Goal: Information Seeking & Learning: Learn about a topic

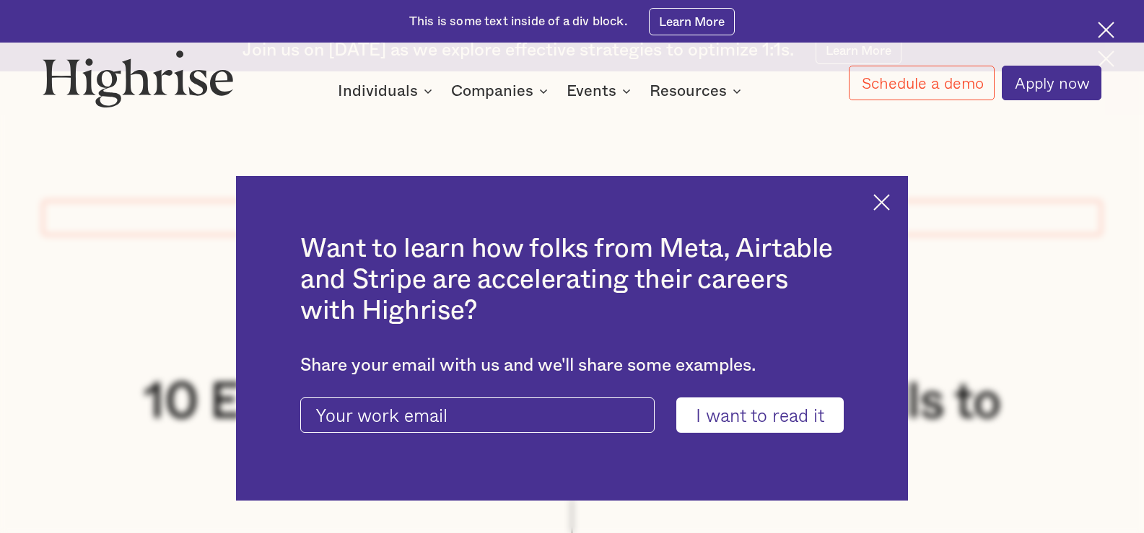
click at [113, 91] on img at bounding box center [138, 79] width 191 height 58
click at [894, 193] on div "Want to learn how folks from Meta, Airtable and Stripe are accelerating their c…" at bounding box center [572, 339] width 672 height 326
click at [1101, 51] on div "How It Works Individuals Programs 1 Highrise Leader A 6-month program to grow l…" at bounding box center [572, 75] width 1144 height 51
click at [890, 195] on img at bounding box center [881, 202] width 17 height 17
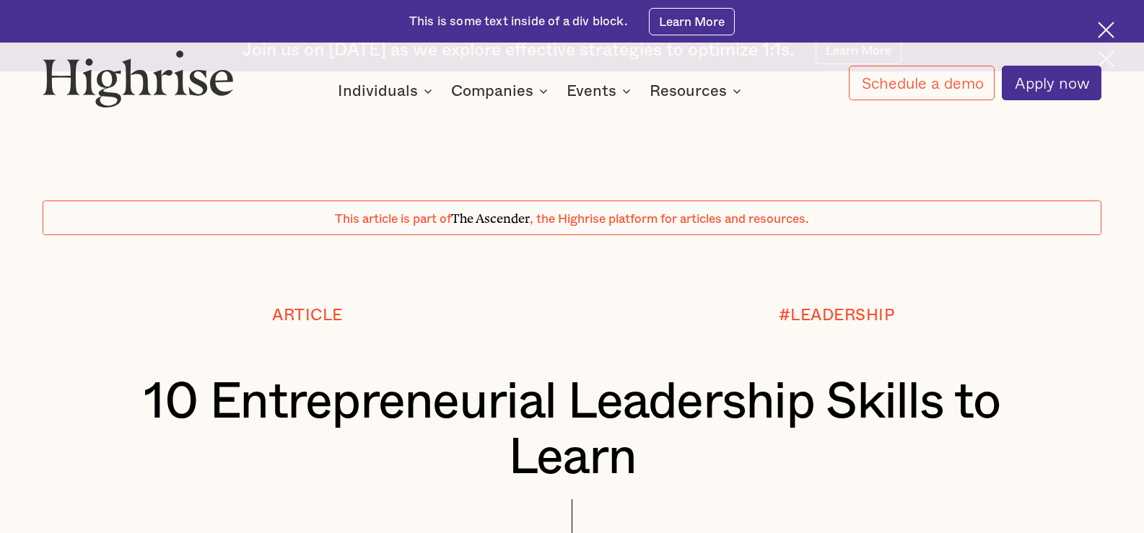
click at [1107, 35] on img at bounding box center [1106, 30] width 17 height 17
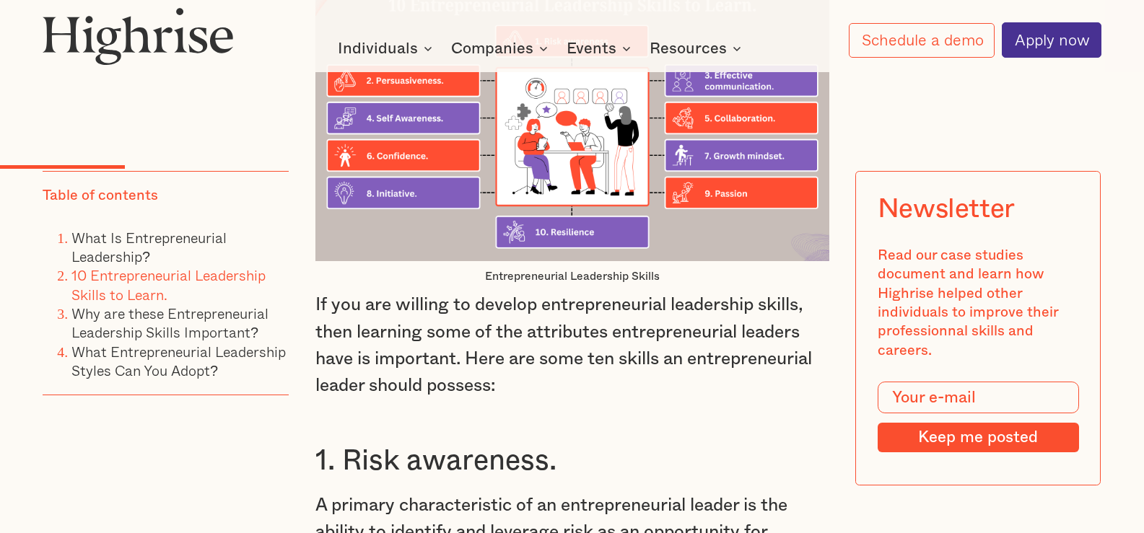
scroll to position [2382, 0]
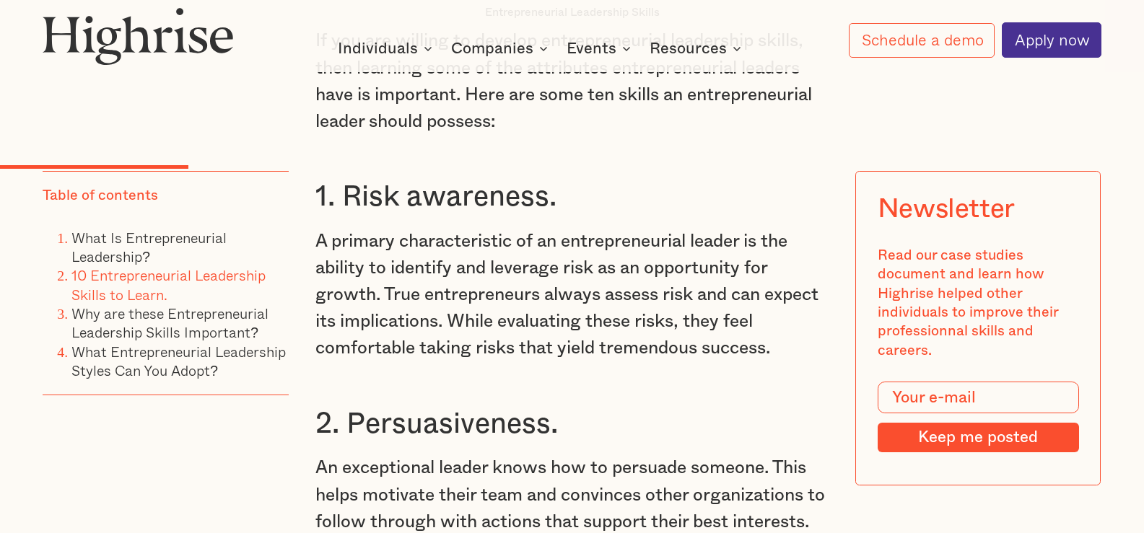
click at [111, 34] on img at bounding box center [138, 36] width 191 height 58
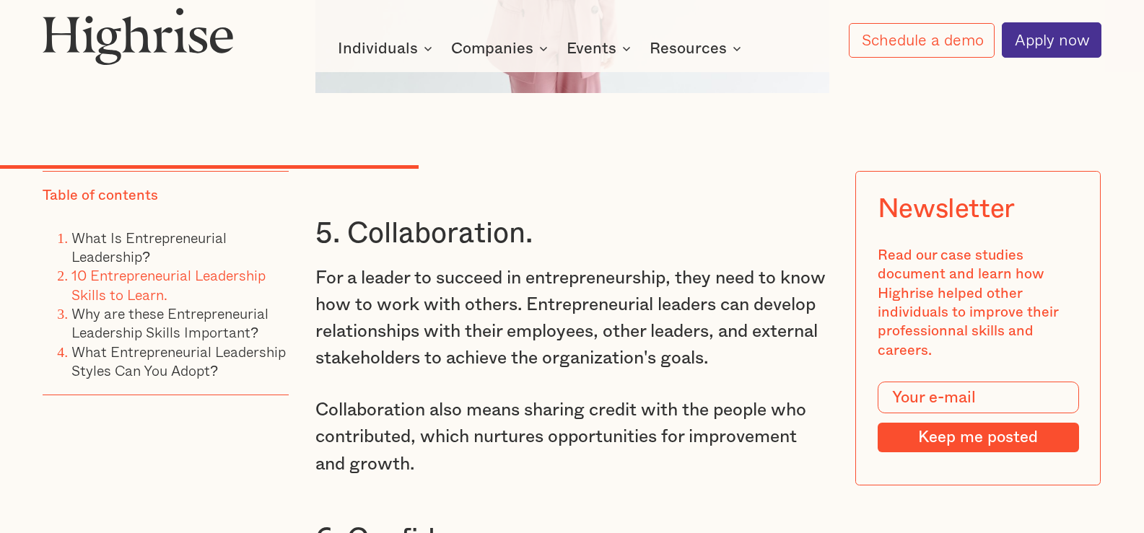
scroll to position [4330, 0]
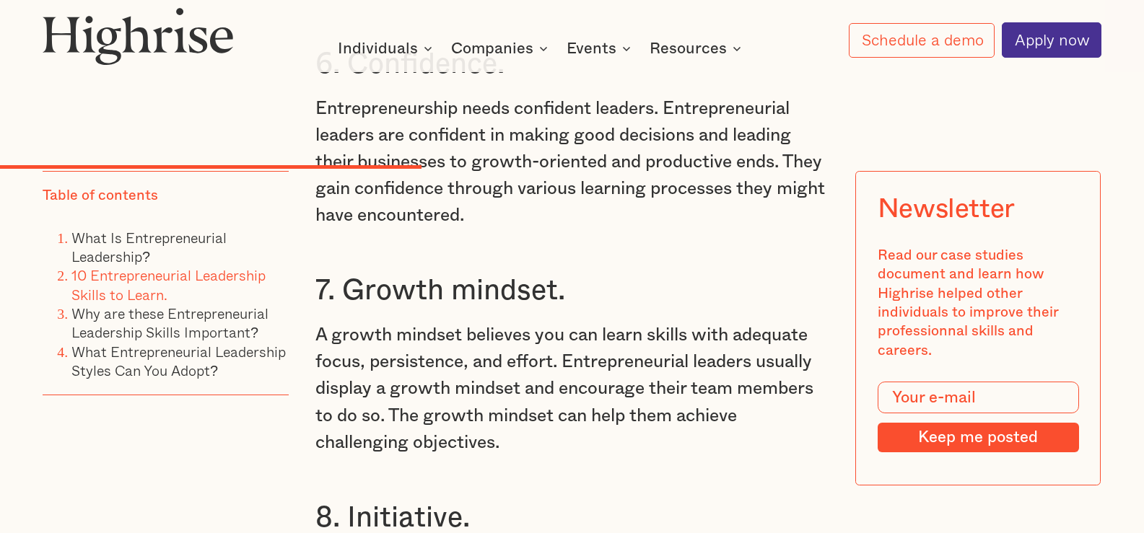
click at [138, 43] on img at bounding box center [138, 36] width 191 height 58
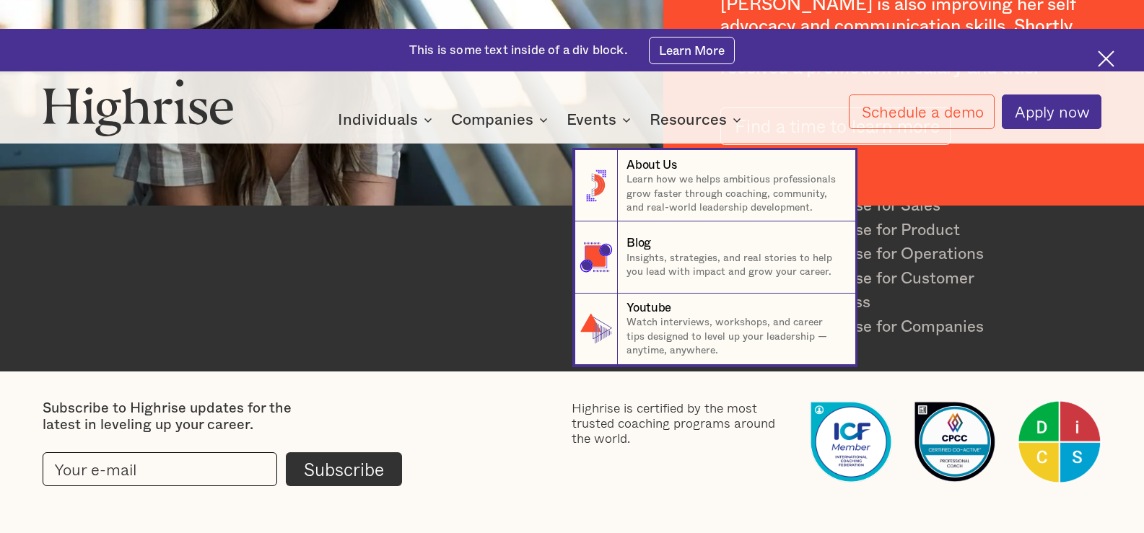
scroll to position [2282, 0]
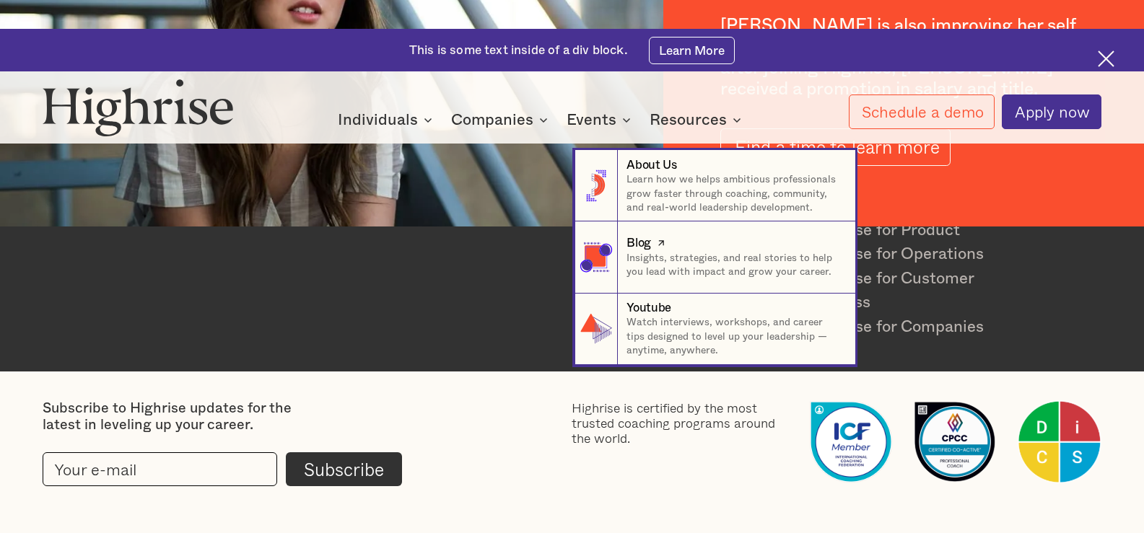
click at [644, 247] on div "Blog" at bounding box center [638, 243] width 25 height 17
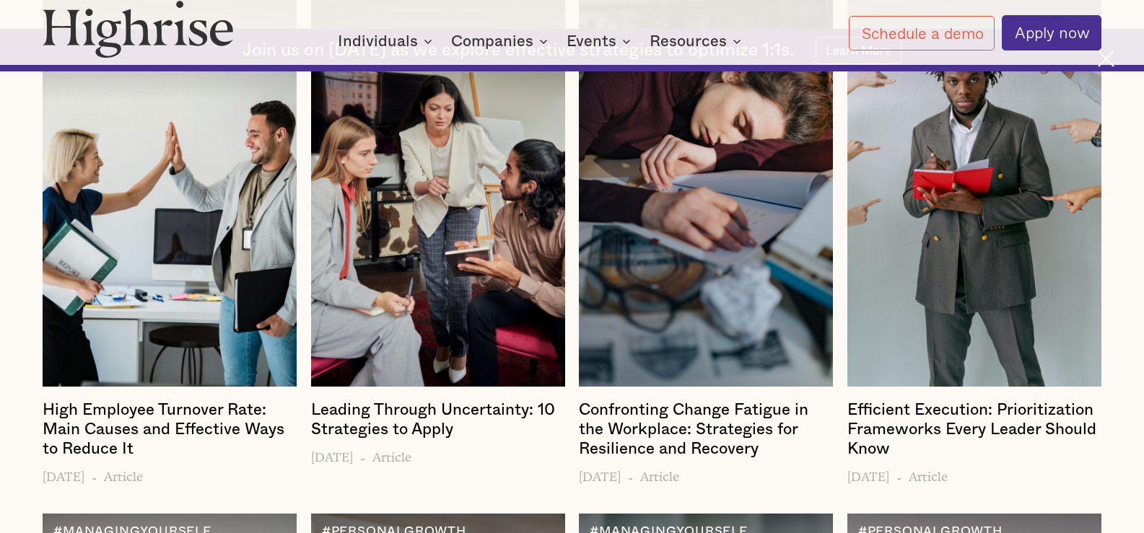
scroll to position [2377, 0]
